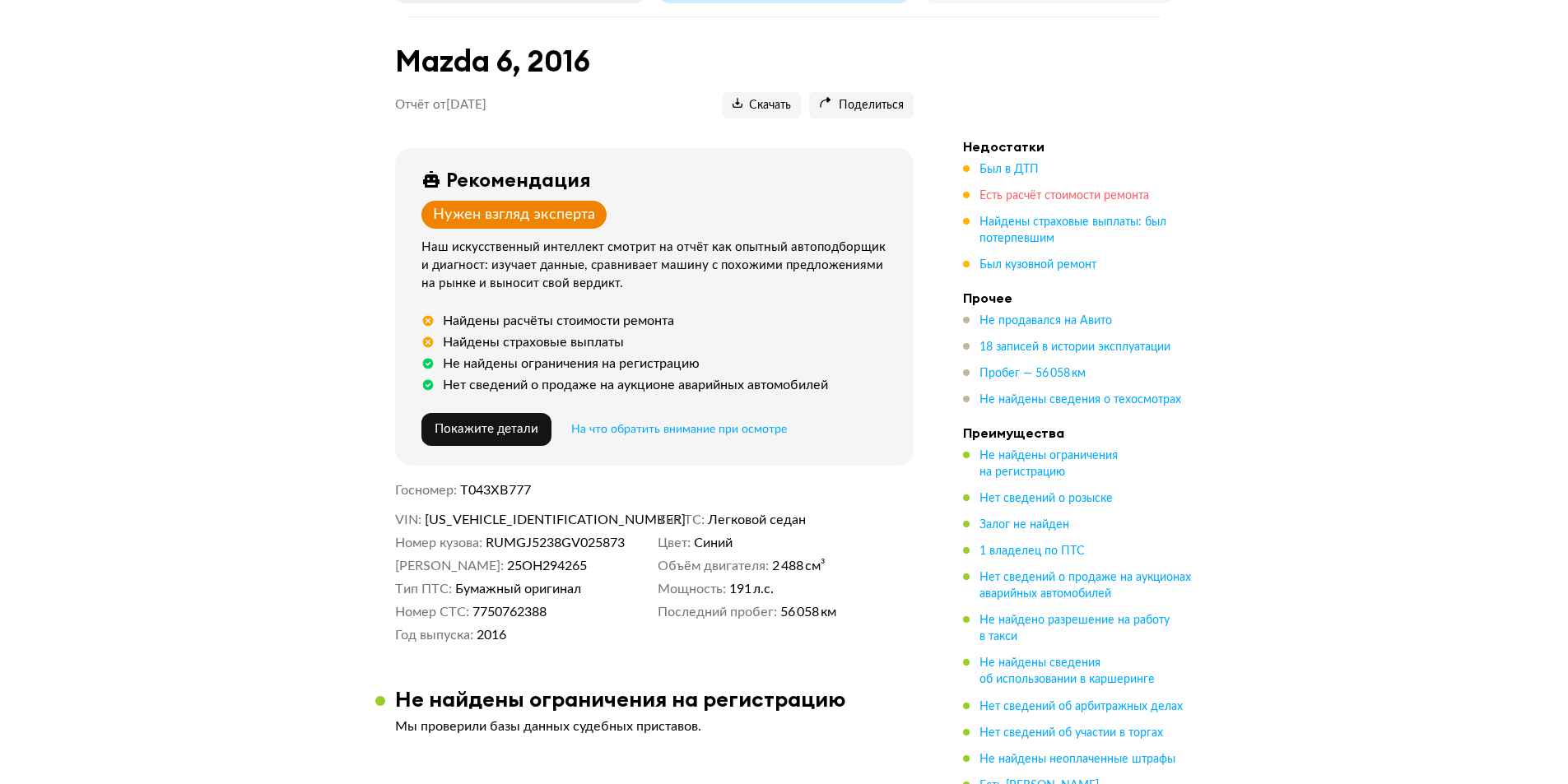
click at [1065, 190] on span "Есть расчёт стоимости ремонта" at bounding box center [1065, 195] width 170 height 12
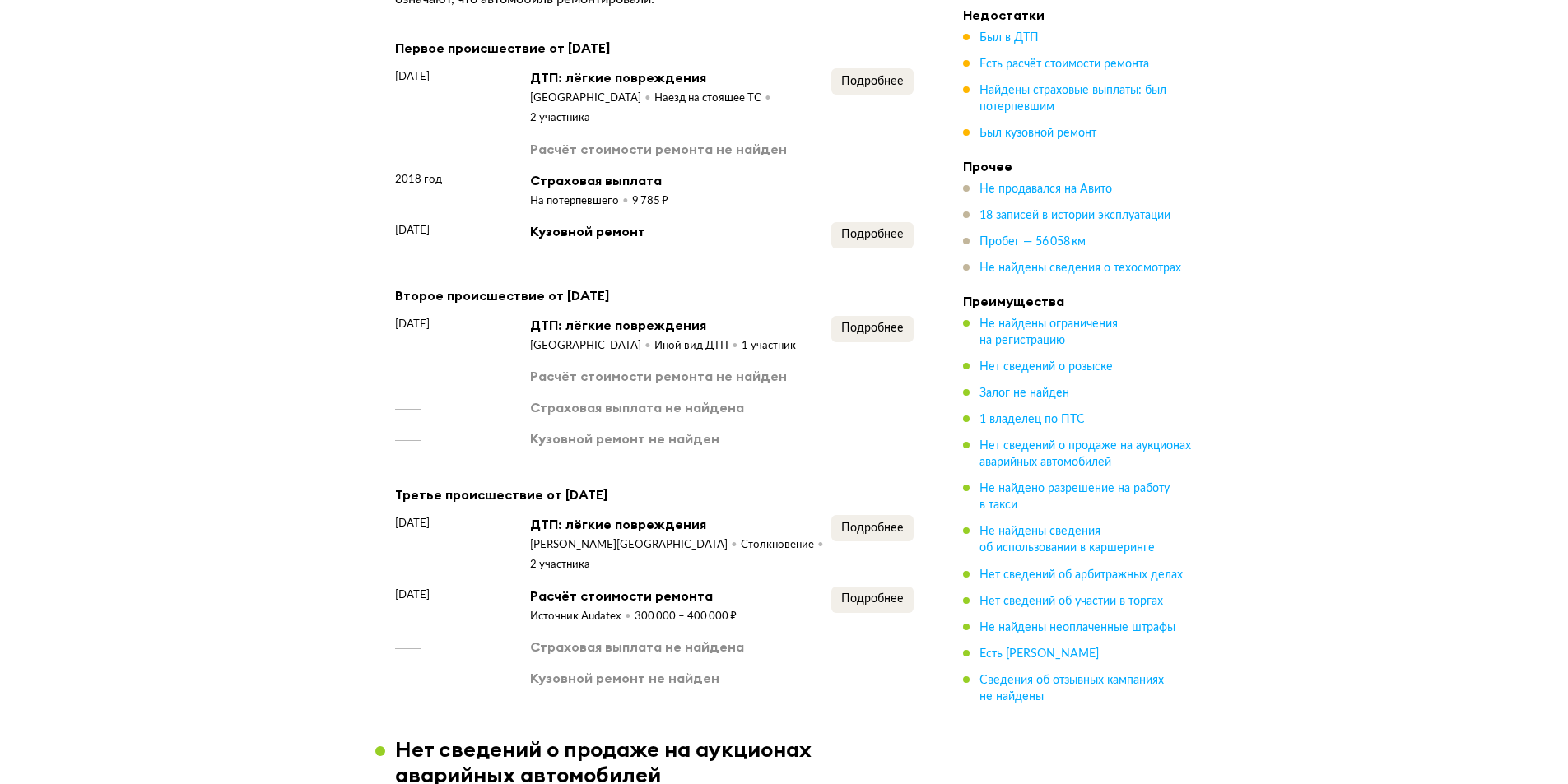
scroll to position [1681, 0]
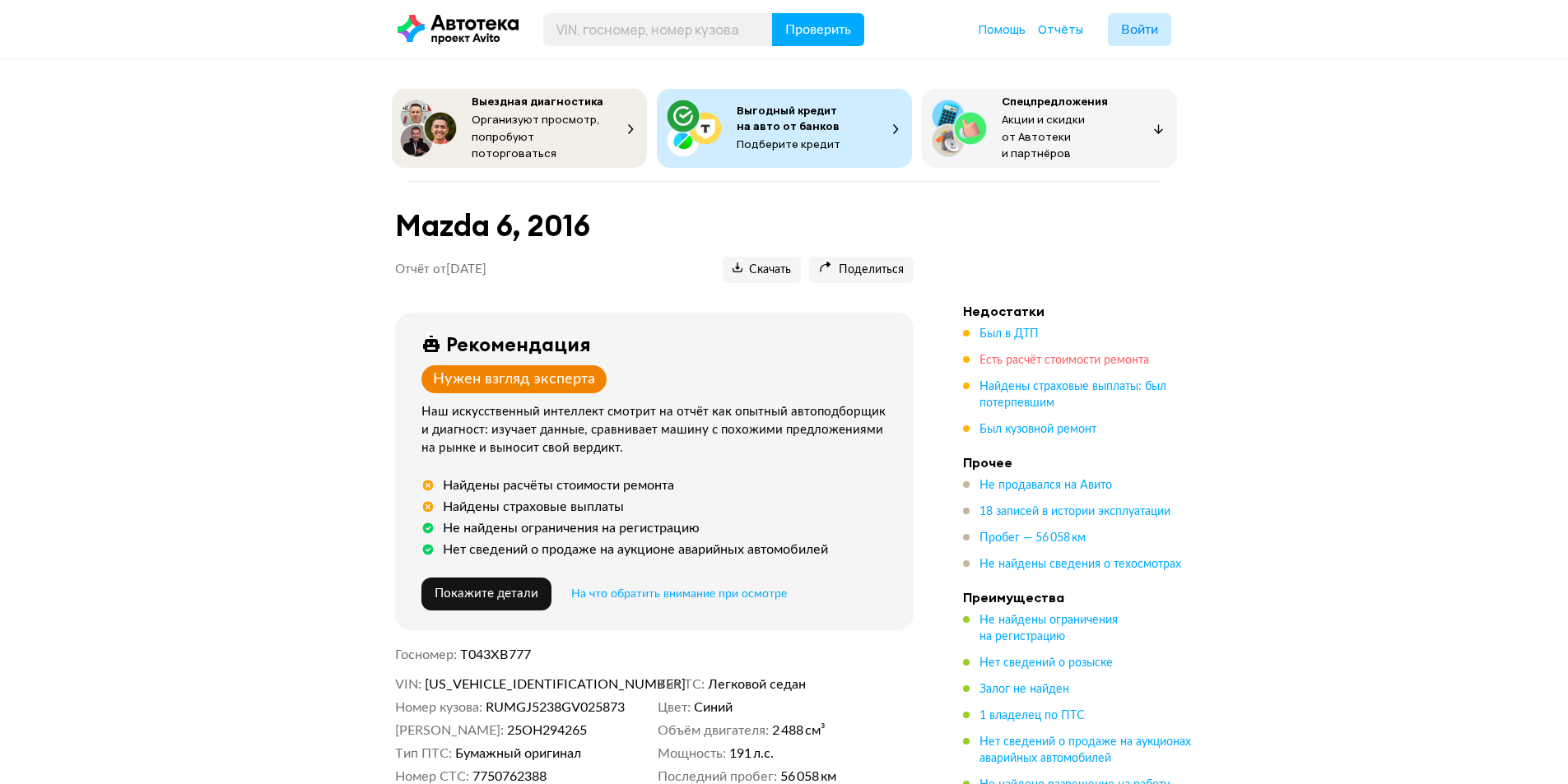
click at [1016, 355] on span "Есть расчёт стоимости ремонта" at bounding box center [1065, 361] width 170 height 12
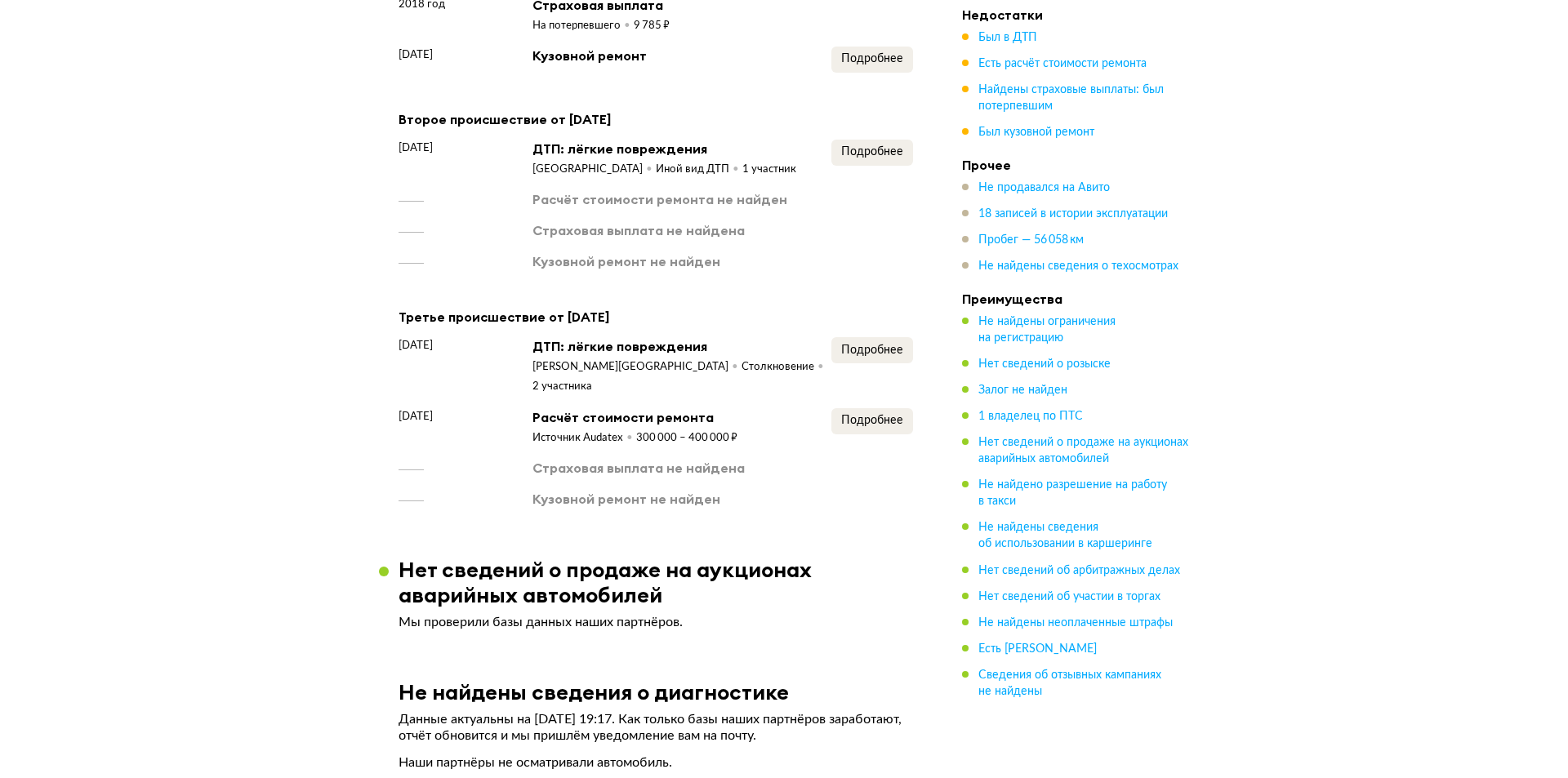
scroll to position [1586, 0]
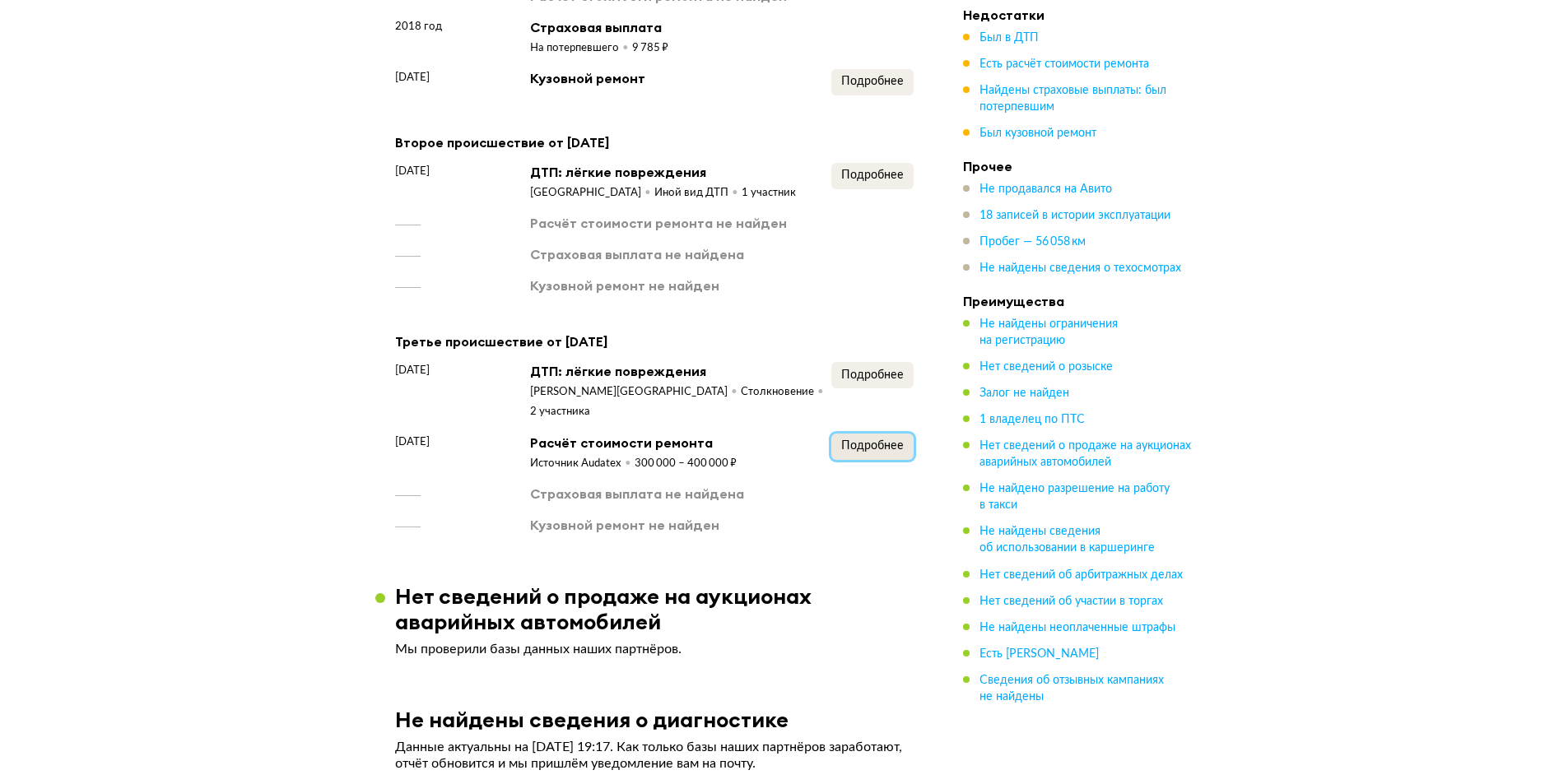
click at [851, 434] on button "Подробнее" at bounding box center [872, 446] width 82 height 26
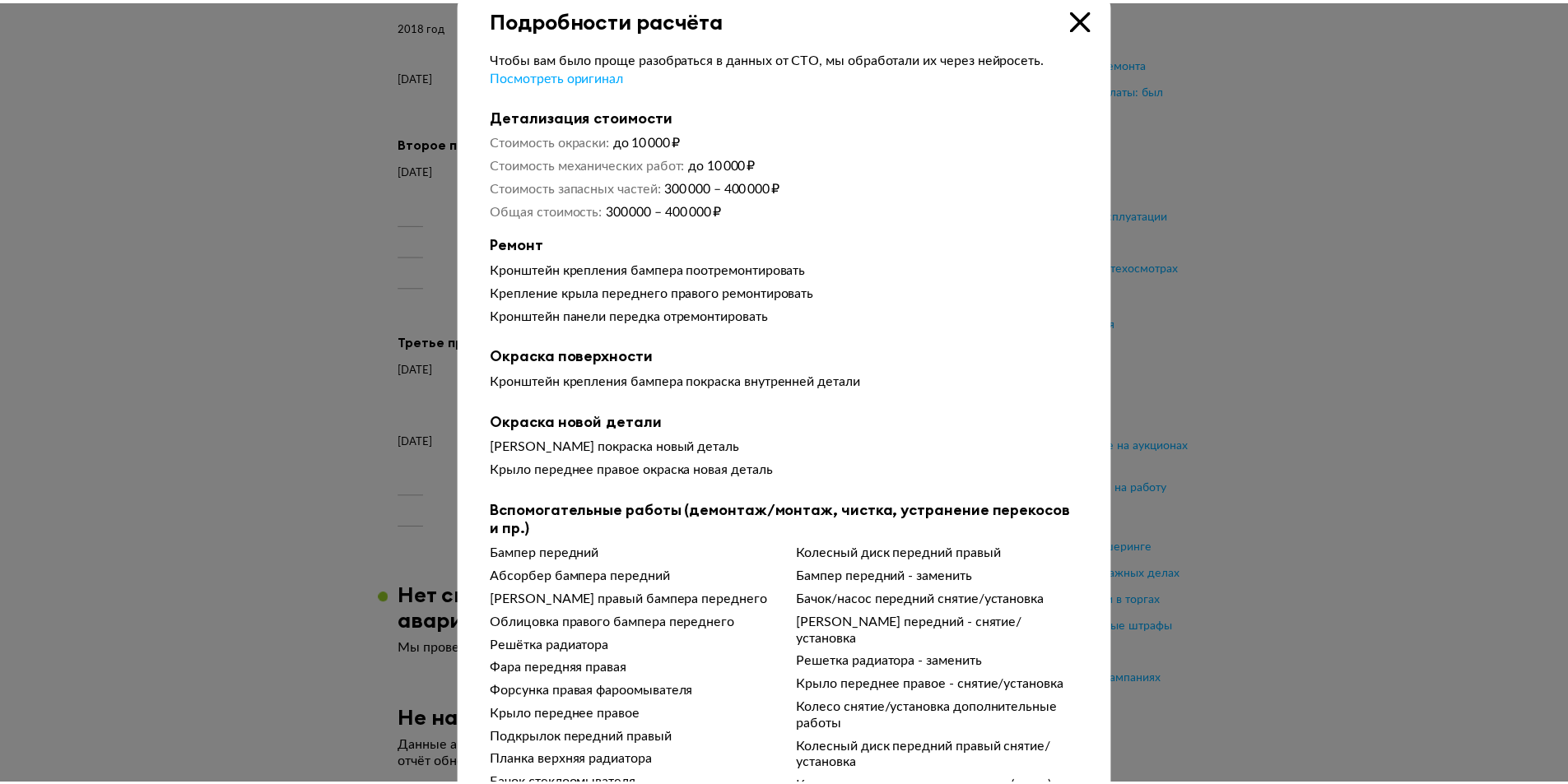
scroll to position [0, 0]
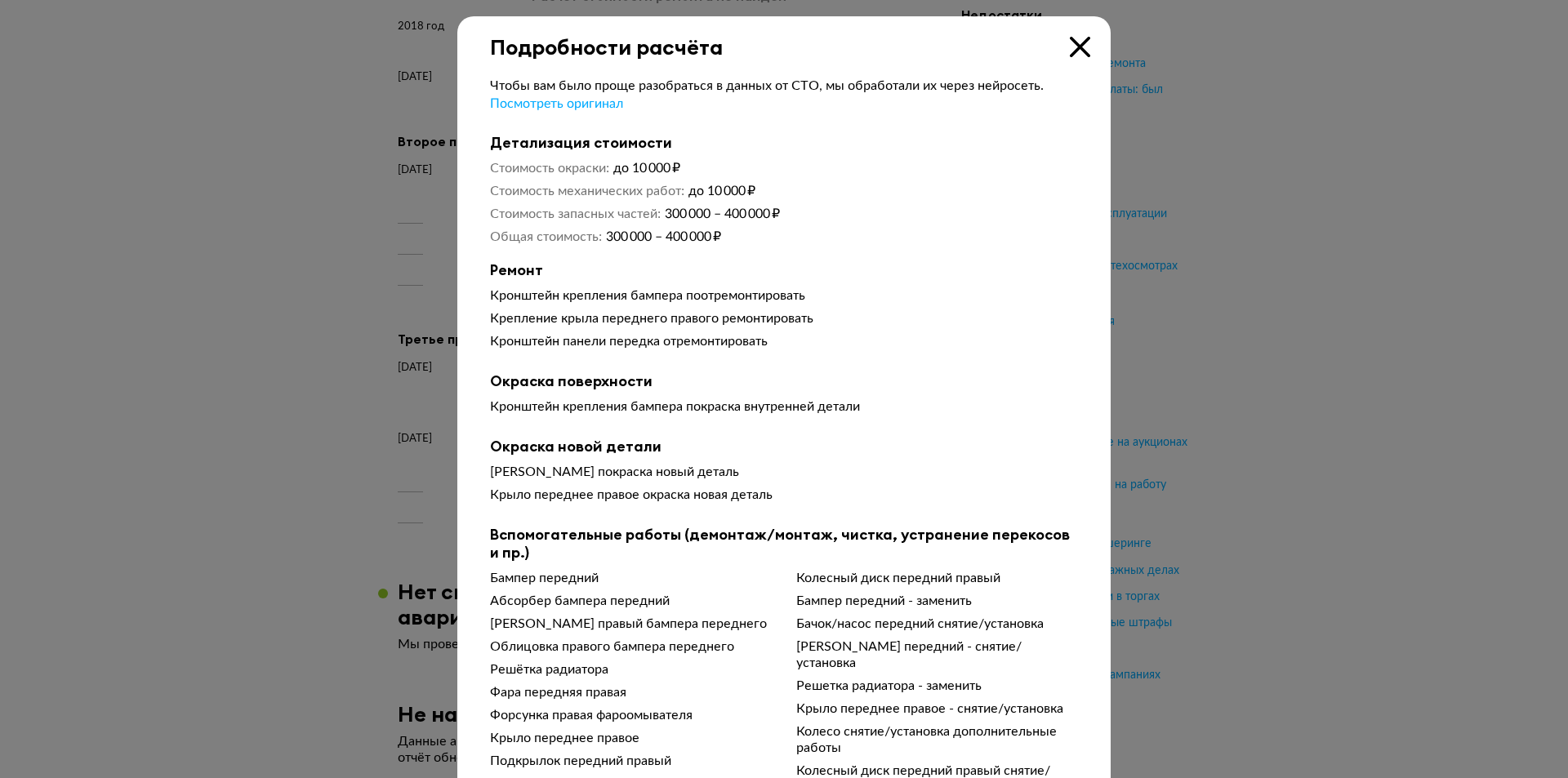
click at [1070, 48] on icon at bounding box center [1080, 47] width 21 height 21
